Goal: Information Seeking & Learning: Find specific fact

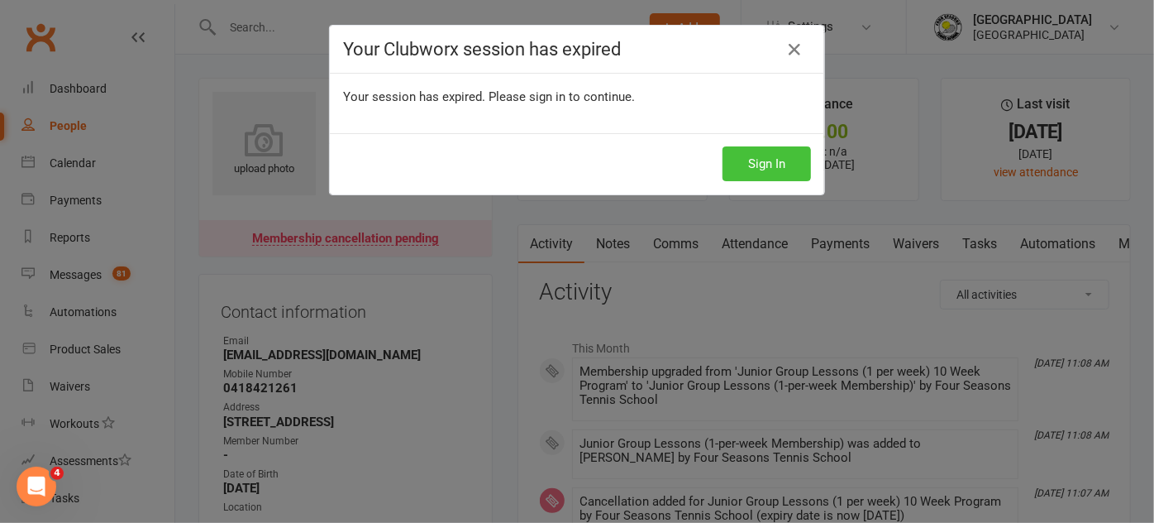
click at [763, 160] on button "Sign In" at bounding box center [767, 163] width 88 height 35
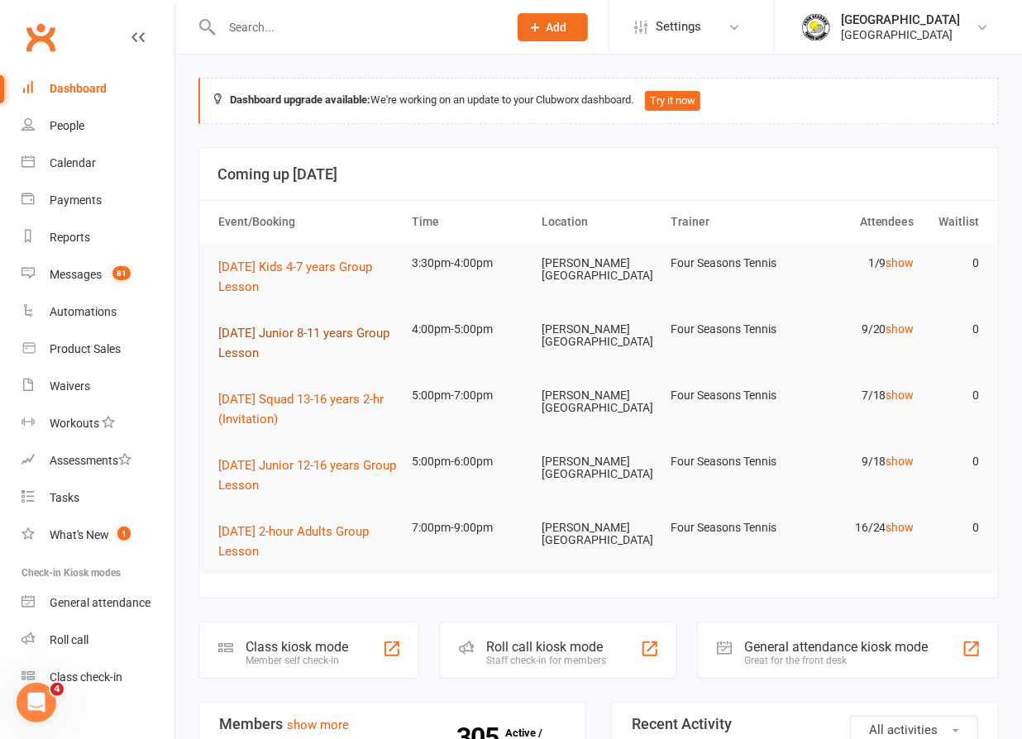
click at [246, 332] on span "[DATE] Junior 8-11 years Group Lesson" at bounding box center [303, 343] width 171 height 35
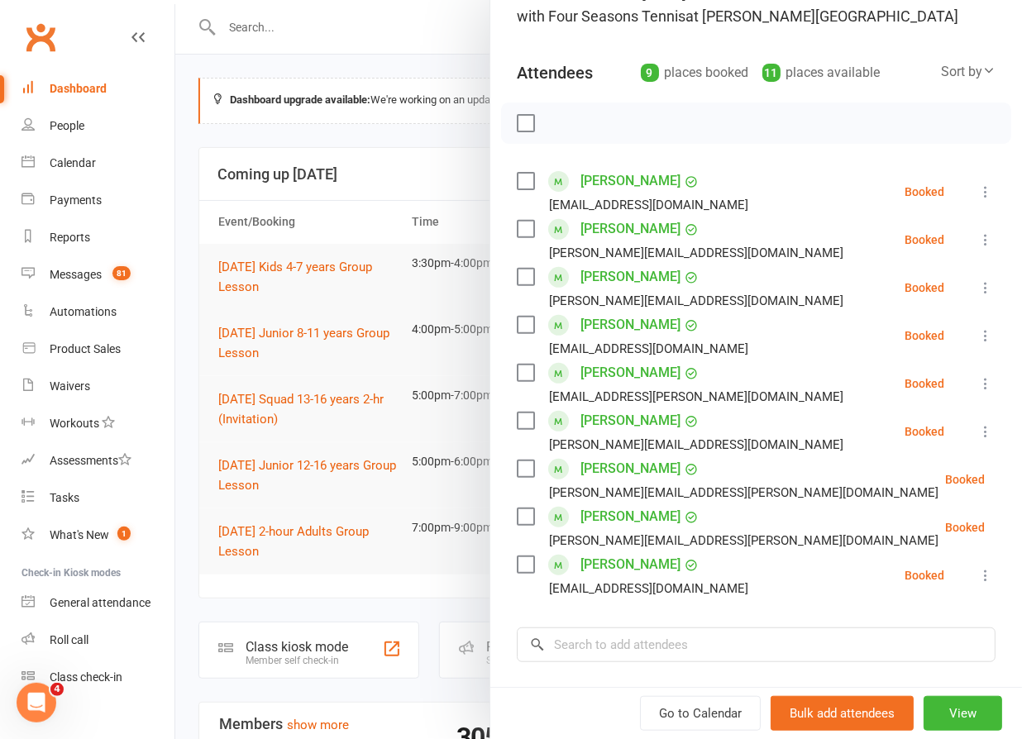
scroll to position [150, 0]
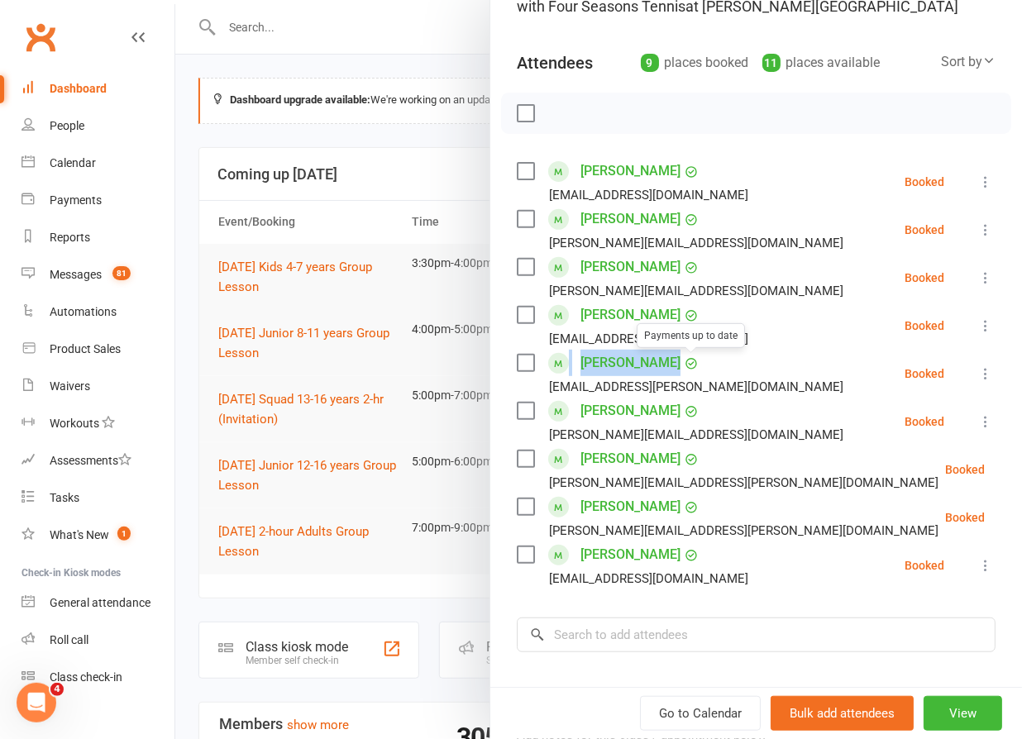
drag, startPoint x: 557, startPoint y: 364, endPoint x: 669, endPoint y: 365, distance: 111.6
click at [669, 365] on div "[PERSON_NAME] Payments up to date [EMAIL_ADDRESS][PERSON_NAME][DOMAIN_NAME]" at bounding box center [683, 374] width 333 height 48
click at [564, 354] on div "[PERSON_NAME] Payments up to date [EMAIL_ADDRESS][PERSON_NAME][DOMAIN_NAME]" at bounding box center [683, 374] width 333 height 48
drag, startPoint x: 565, startPoint y: 358, endPoint x: 666, endPoint y: 359, distance: 100.9
click at [666, 359] on div "[PERSON_NAME] [PERSON_NAME][EMAIL_ADDRESS][PERSON_NAME][DOMAIN_NAME]" at bounding box center [683, 374] width 333 height 48
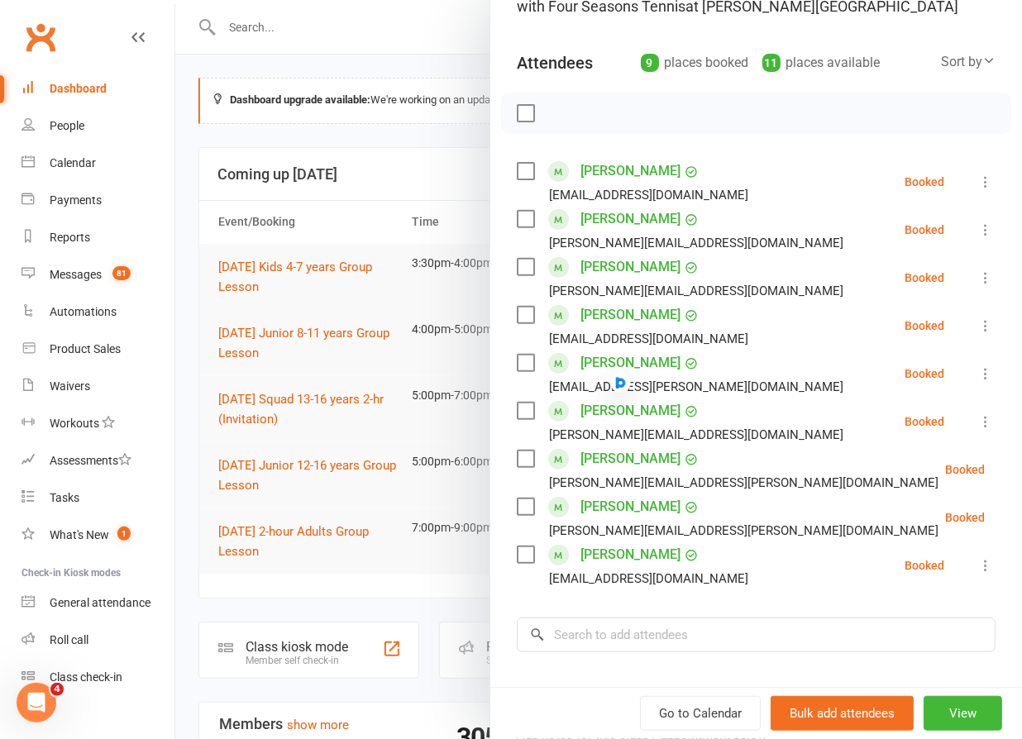
copy link "[PERSON_NAME]"
click at [321, 365] on div at bounding box center [598, 369] width 847 height 739
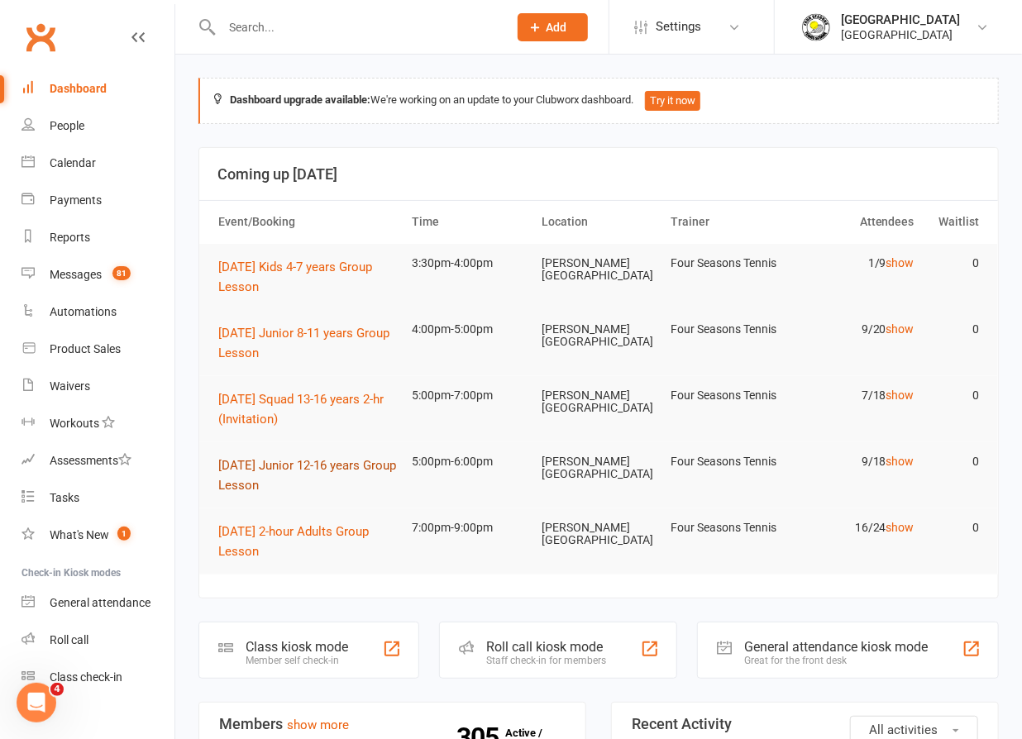
click at [266, 479] on span "[DATE] Junior 12-16 years Group Lesson" at bounding box center [307, 475] width 178 height 35
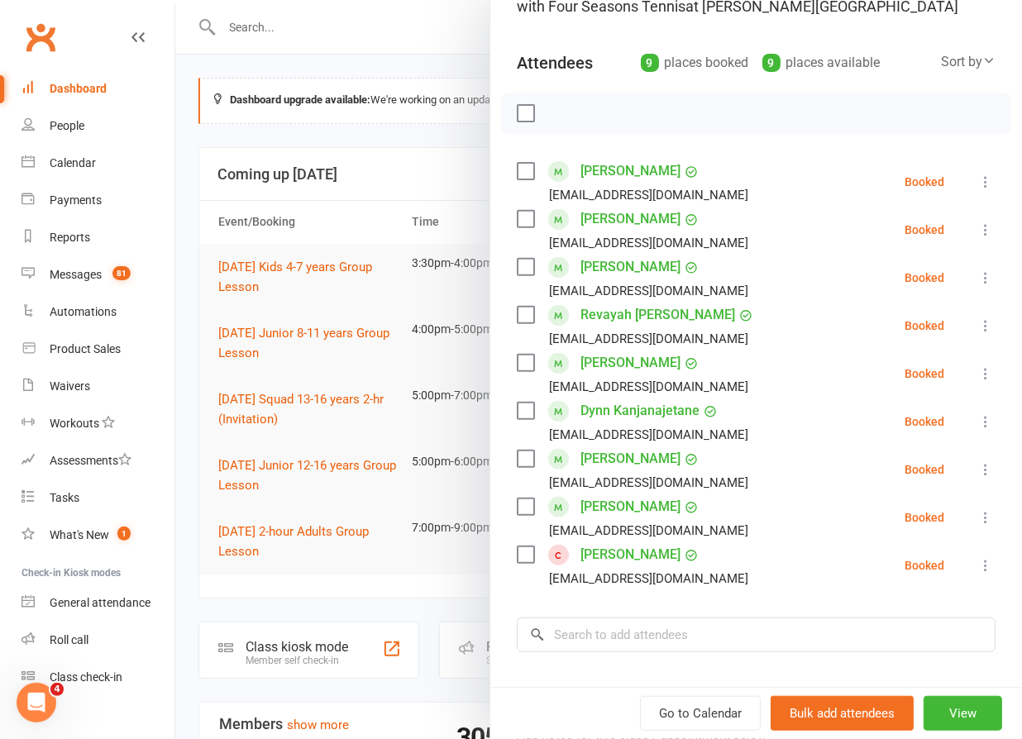
drag, startPoint x: 566, startPoint y: 554, endPoint x: 660, endPoint y: 544, distance: 94.8
click at [660, 522] on div "[PERSON_NAME] [EMAIL_ADDRESS][DOMAIN_NAME]" at bounding box center [636, 566] width 238 height 48
copy link "[PERSON_NAME]"
